Goal: Transaction & Acquisition: Purchase product/service

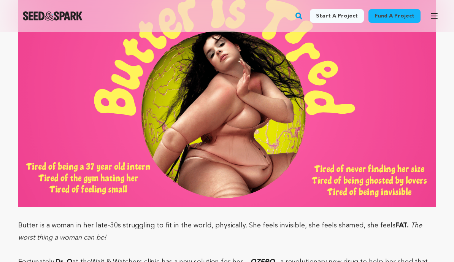
scroll to position [735, 0]
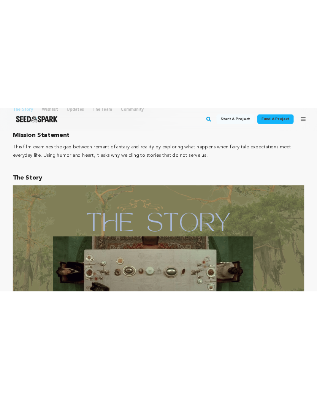
scroll to position [548, 0]
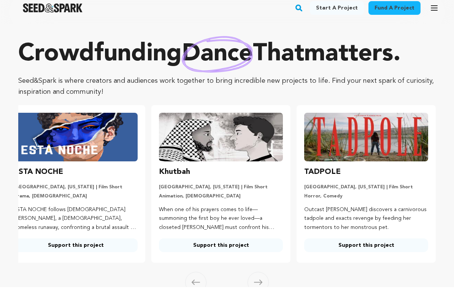
click at [257, 261] on span at bounding box center [257, 290] width 21 height 21
click at [258, 261] on icon at bounding box center [258, 291] width 8 height 6
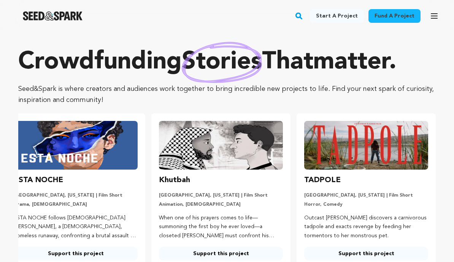
click at [386, 14] on link "Fund a project" at bounding box center [394, 16] width 52 height 14
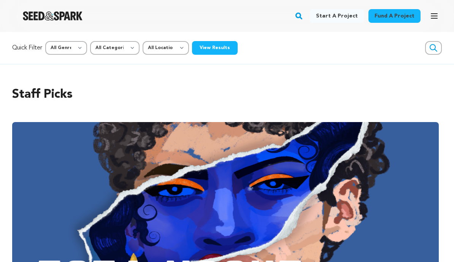
click at [212, 51] on button "View Results" at bounding box center [215, 48] width 46 height 14
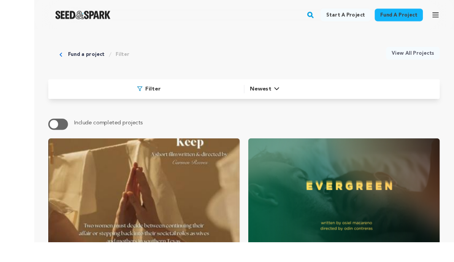
scroll to position [11, 0]
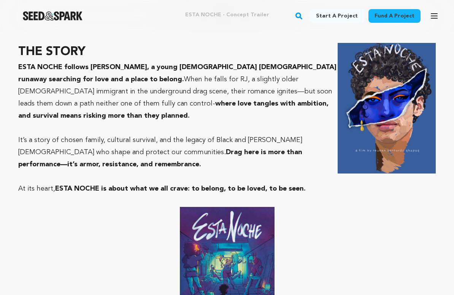
scroll to position [881, 0]
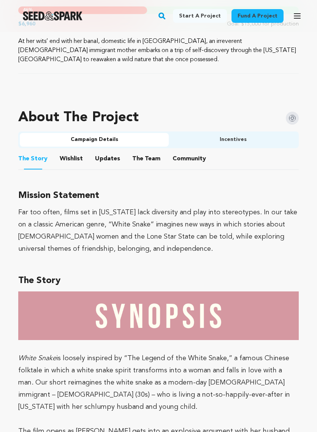
scroll to position [433, 0]
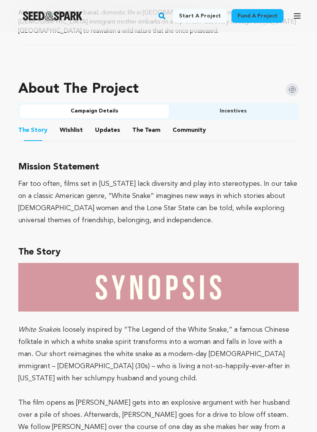
click at [107, 127] on button "Updates" at bounding box center [107, 132] width 18 height 18
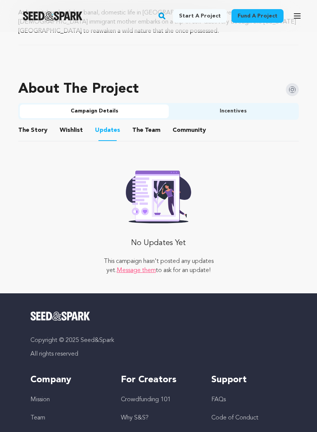
click at [263, 112] on button "Incentives" at bounding box center [233, 112] width 128 height 14
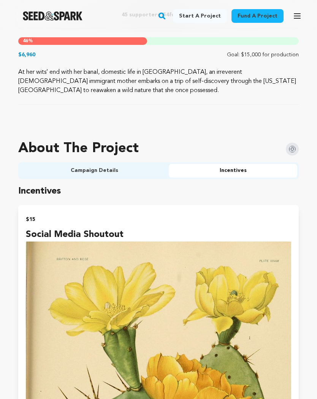
scroll to position [355, 0]
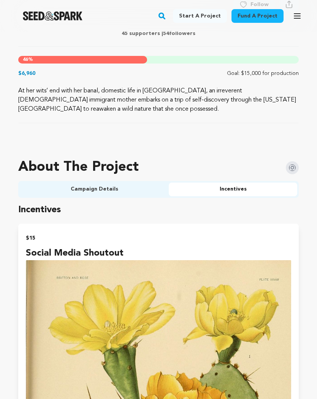
click at [101, 183] on button "Campaign Details" at bounding box center [94, 189] width 149 height 14
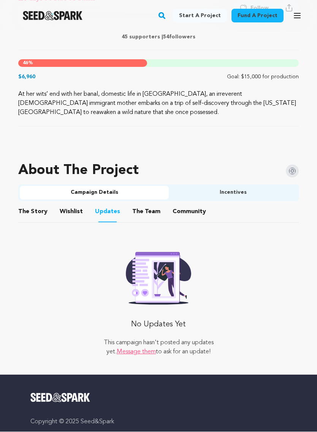
click at [73, 208] on button "Wishlist" at bounding box center [71, 213] width 18 height 18
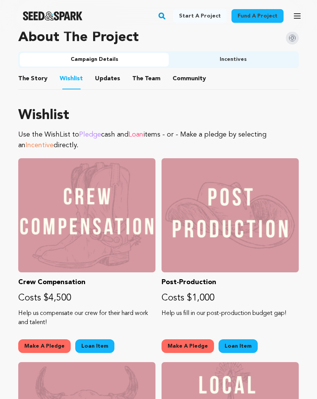
scroll to position [479, 0]
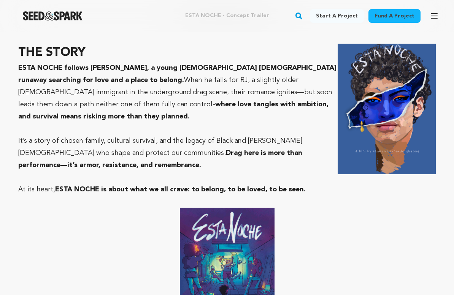
scroll to position [881, 0]
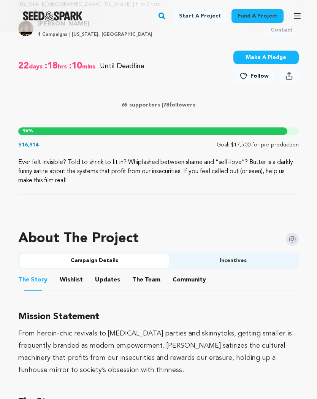
scroll to position [276, 0]
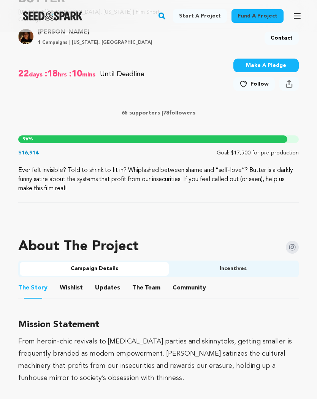
click at [242, 268] on button "Incentives" at bounding box center [233, 269] width 128 height 14
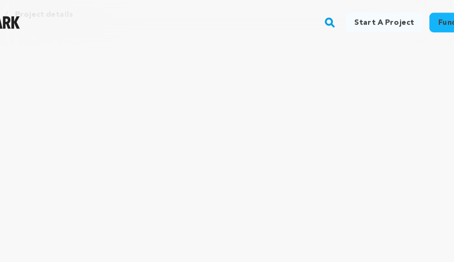
scroll to position [0, 0]
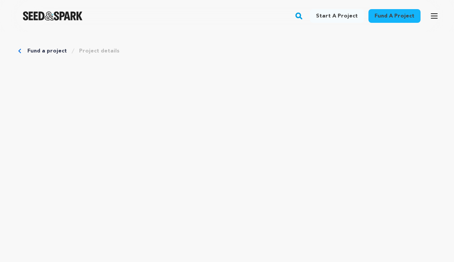
click at [60, 16] on img "Seed&Spark Homepage" at bounding box center [53, 15] width 60 height 9
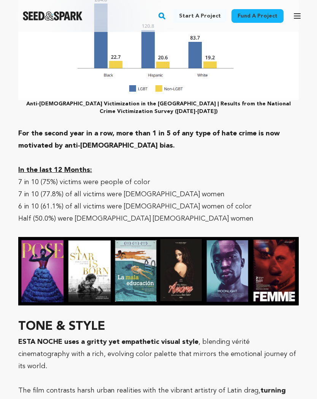
scroll to position [2846, 0]
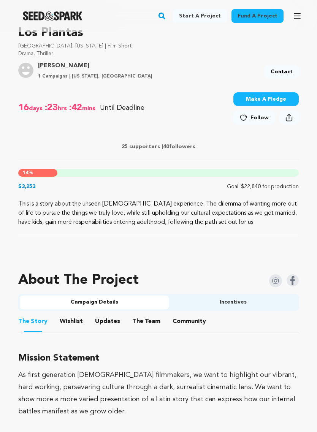
scroll to position [348, 0]
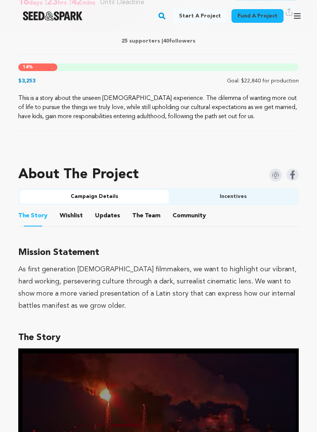
click at [70, 214] on button "Wishlist" at bounding box center [71, 217] width 18 height 18
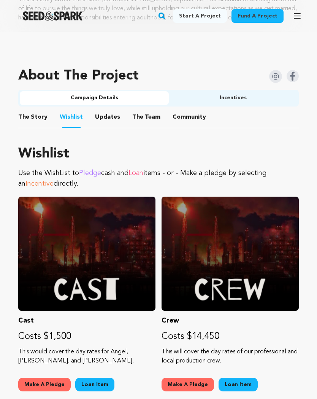
scroll to position [404, 0]
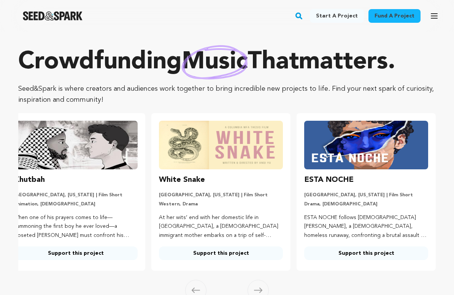
scroll to position [0, 12]
click at [258, 261] on icon at bounding box center [258, 291] width 8 height 6
click at [392, 17] on link "Fund a project" at bounding box center [394, 16] width 52 height 14
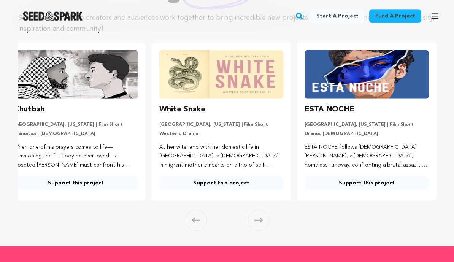
scroll to position [0, 0]
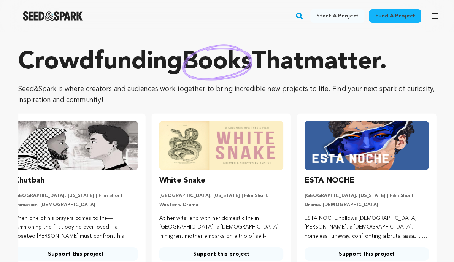
click at [229, 164] on img at bounding box center [221, 145] width 124 height 49
click at [201, 181] on h3 "White Snake" at bounding box center [182, 180] width 46 height 12
click at [208, 160] on img at bounding box center [221, 145] width 124 height 49
click at [189, 175] on h3 "White Snake" at bounding box center [182, 180] width 46 height 12
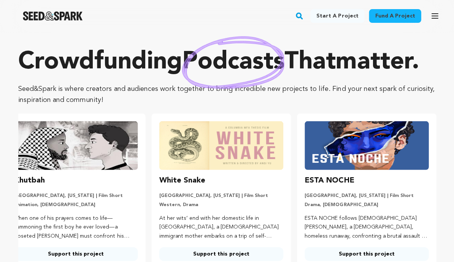
click at [317, 170] on img at bounding box center [366, 145] width 124 height 49
click at [311, 170] on img at bounding box center [366, 145] width 124 height 49
click at [322, 170] on img at bounding box center [366, 145] width 124 height 49
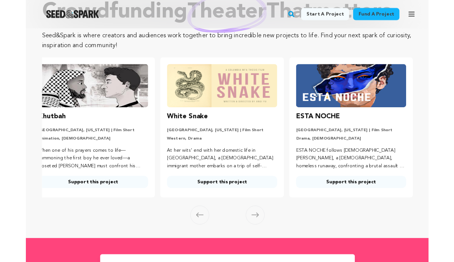
scroll to position [93, 0]
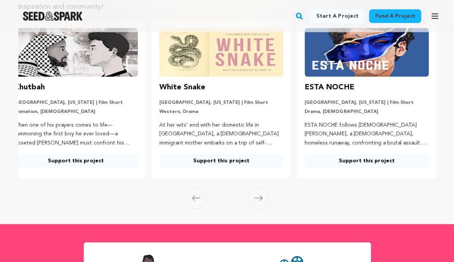
click at [256, 200] on icon at bounding box center [258, 198] width 8 height 6
click at [258, 200] on icon at bounding box center [258, 198] width 8 height 6
click at [265, 204] on span at bounding box center [257, 197] width 21 height 21
click at [256, 206] on span at bounding box center [257, 197] width 21 height 21
click at [260, 201] on span at bounding box center [257, 197] width 21 height 21
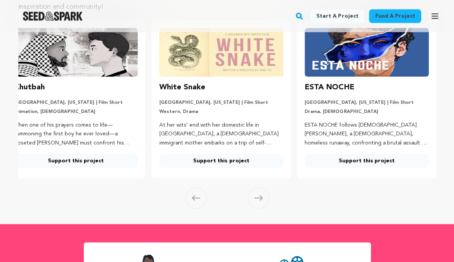
click at [234, 157] on link "Support this project" at bounding box center [221, 161] width 124 height 14
click at [344, 161] on link "Support this project" at bounding box center [366, 161] width 124 height 14
click at [257, 193] on span at bounding box center [257, 197] width 21 height 21
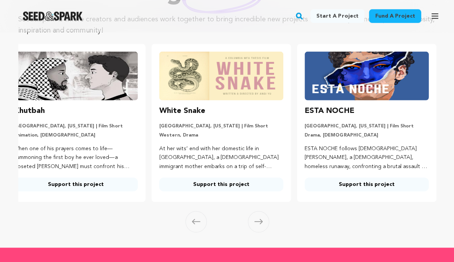
scroll to position [61, 0]
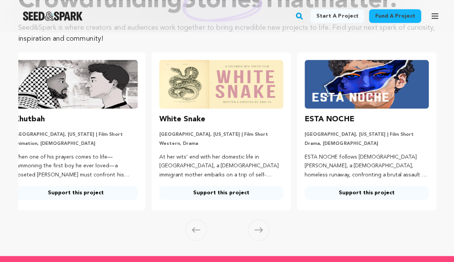
click at [89, 195] on link "Support this project" at bounding box center [76, 192] width 124 height 14
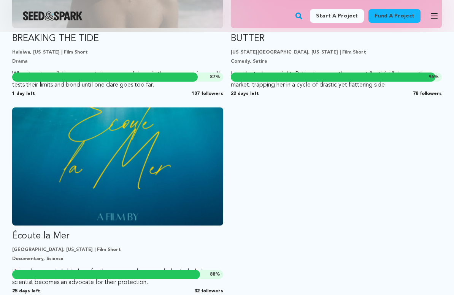
scroll to position [835, 0]
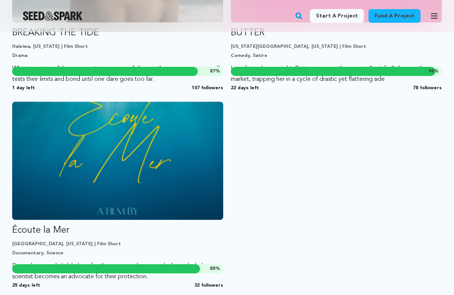
click at [104, 181] on img "Fund Écoute la Mer" at bounding box center [117, 161] width 211 height 118
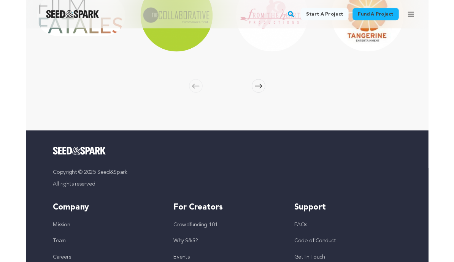
scroll to position [1581, 0]
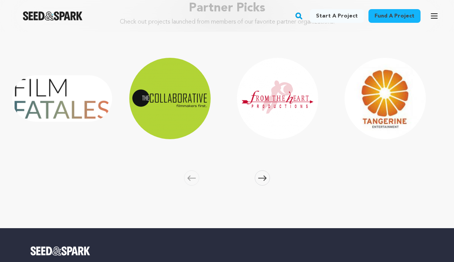
click at [261, 175] on icon at bounding box center [262, 178] width 8 height 6
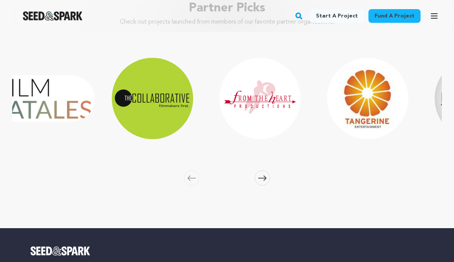
scroll to position [0, 108]
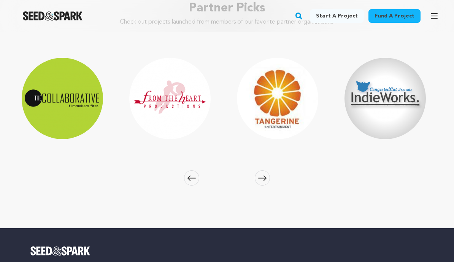
click at [257, 177] on button "Skip to next slide page" at bounding box center [262, 177] width 15 height 15
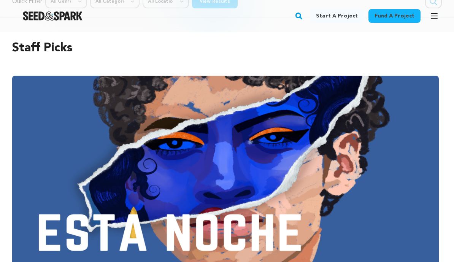
scroll to position [0, 0]
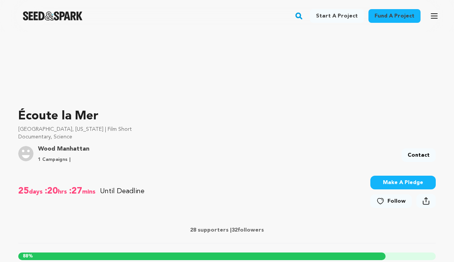
scroll to position [142, 0]
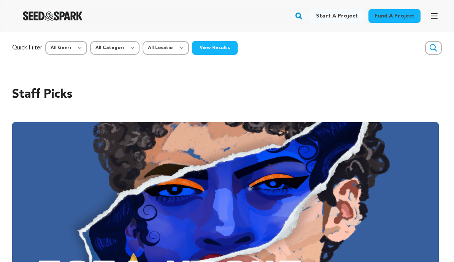
scroll to position [0, 2691]
click at [72, 50] on select "All Genre Action Adventure Afrobeat Alternative Ambient Animation Bebop Big Ban…" at bounding box center [66, 48] width 42 height 14
select select "20"
click at [221, 43] on button "View Results" at bounding box center [215, 48] width 46 height 14
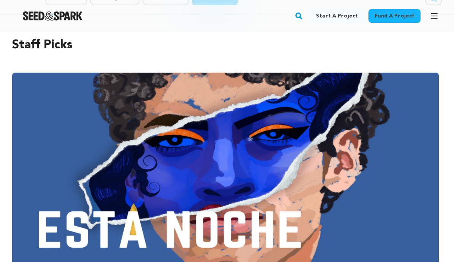
scroll to position [0, 0]
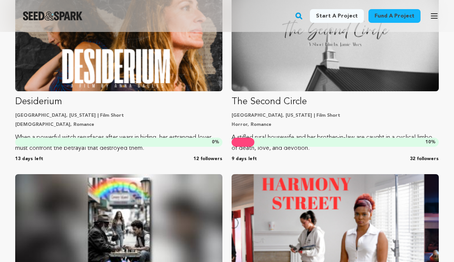
scroll to position [973, 0]
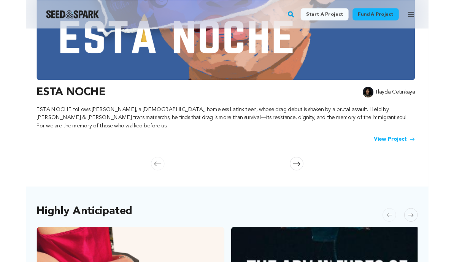
scroll to position [220, 0]
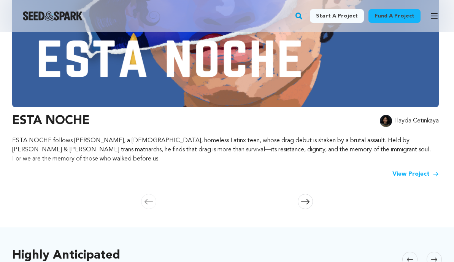
click at [60, 125] on h3 "ESTA NOCHE" at bounding box center [51, 121] width 78 height 18
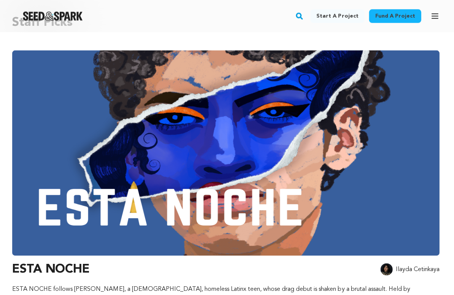
scroll to position [70, 0]
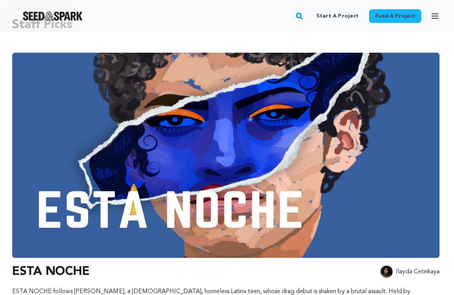
click at [235, 228] on img at bounding box center [225, 154] width 426 height 205
click at [74, 266] on h3 "ESTA NOCHE" at bounding box center [51, 271] width 78 height 18
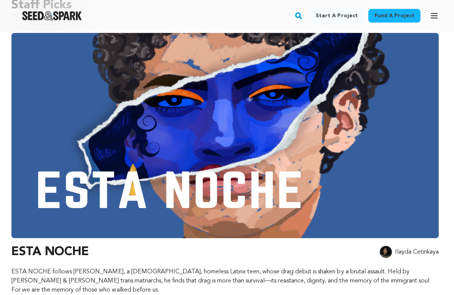
scroll to position [147, 0]
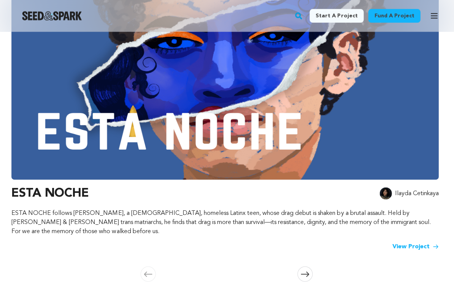
click at [416, 242] on link "View Project" at bounding box center [415, 246] width 46 height 9
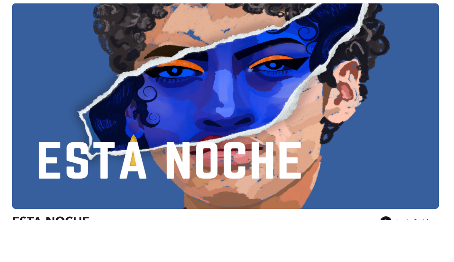
scroll to position [165, 0]
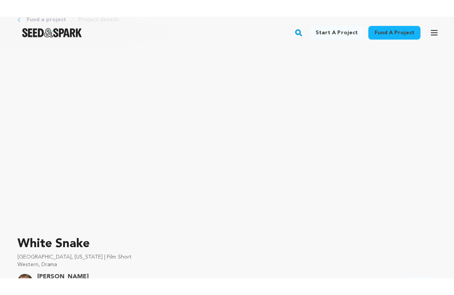
scroll to position [11, 0]
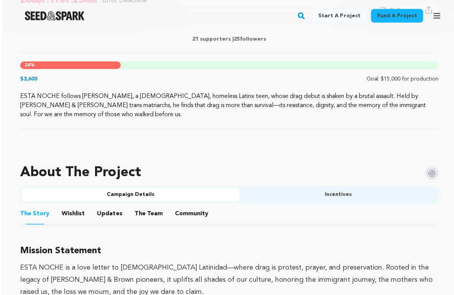
scroll to position [356, 0]
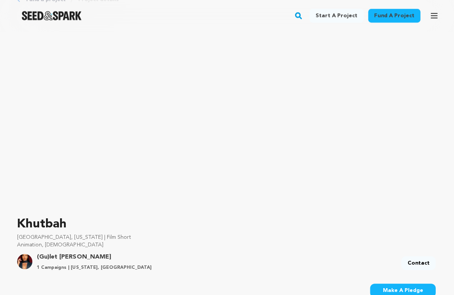
scroll to position [6, 0]
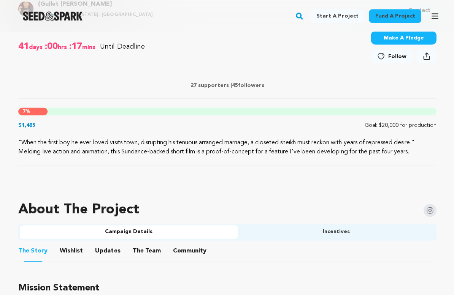
scroll to position [325, 0]
